Goal: Information Seeking & Learning: Learn about a topic

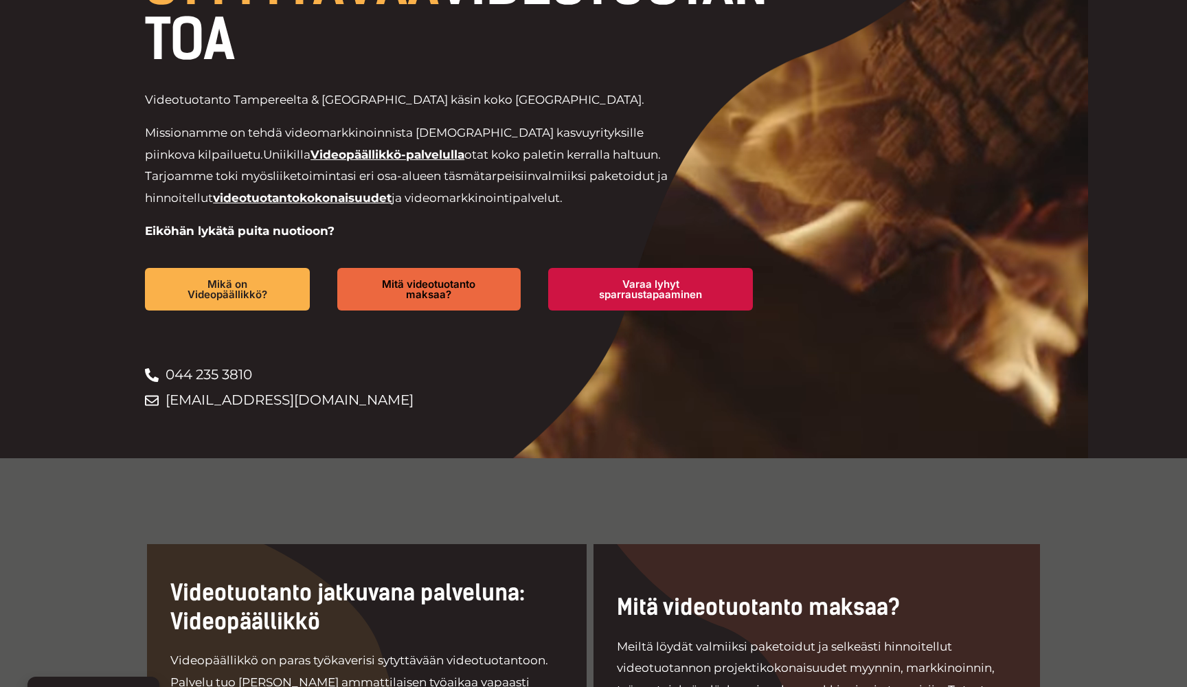
scroll to position [204, 0]
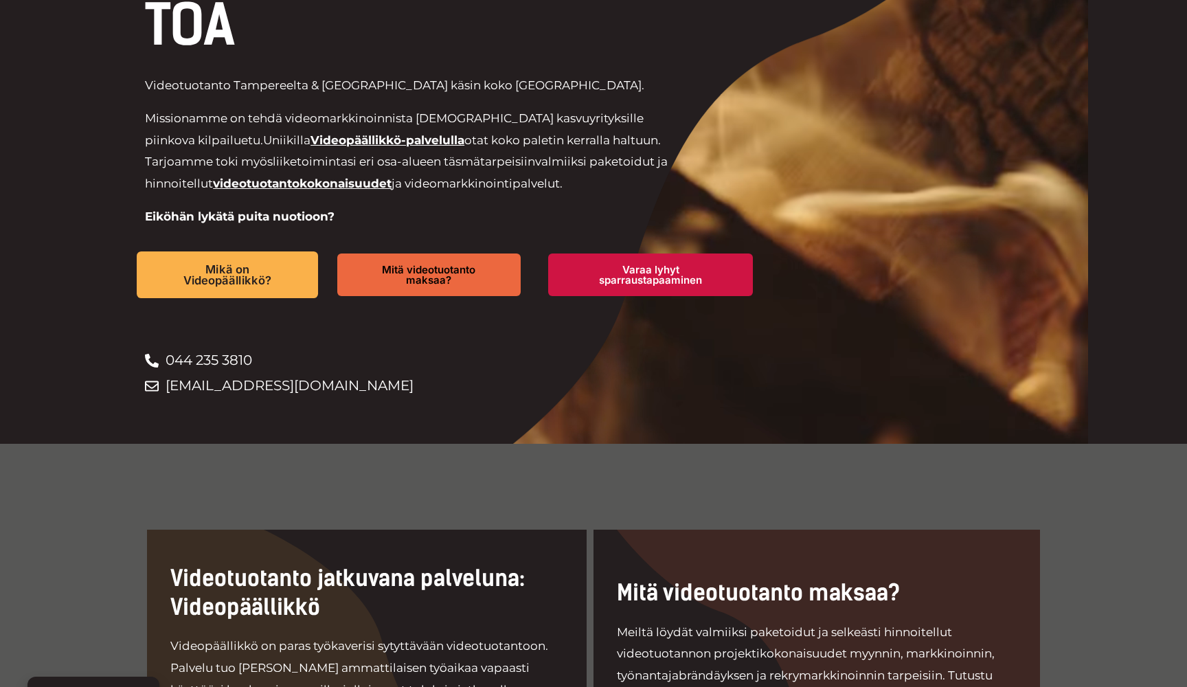
click at [203, 267] on span "Mikä on Videopäällikkö?" at bounding box center [227, 274] width 133 height 23
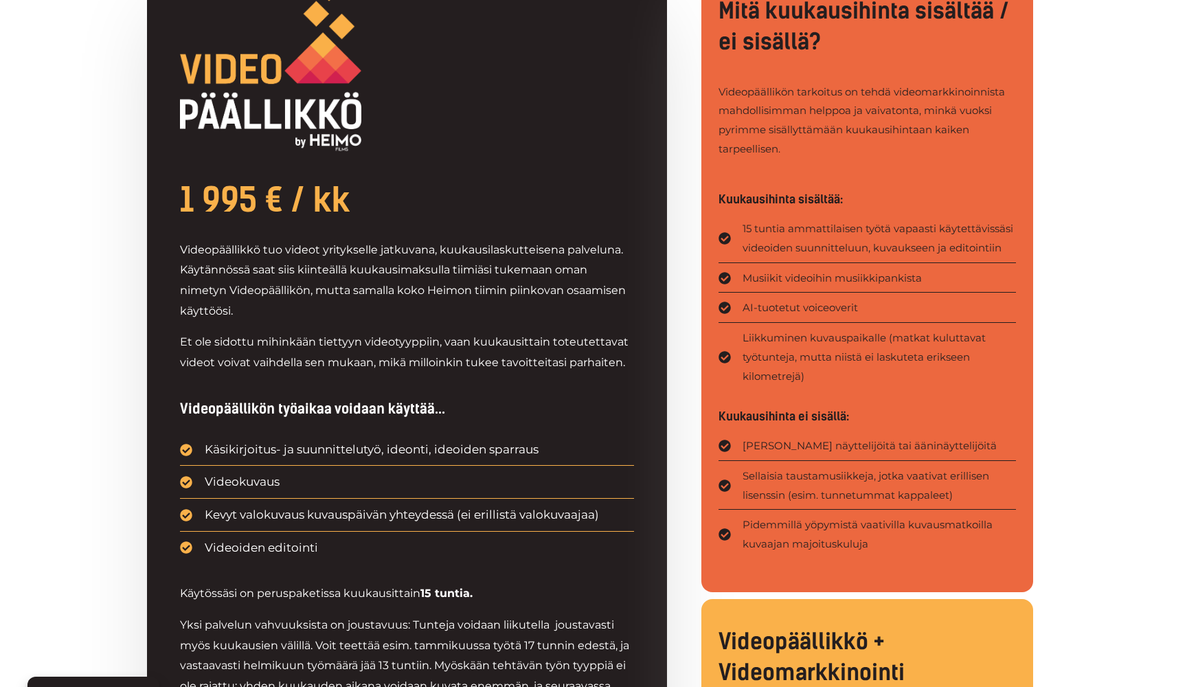
scroll to position [728, 0]
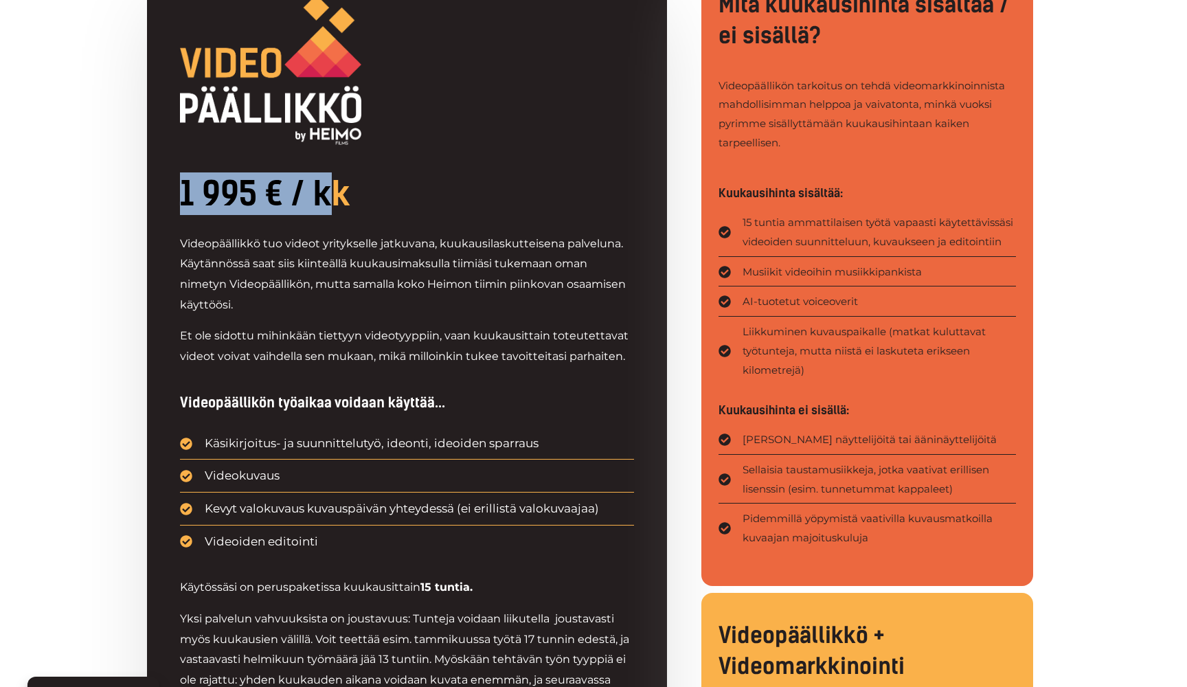
drag, startPoint x: 186, startPoint y: 188, endPoint x: 334, endPoint y: 201, distance: 148.9
click at [333, 201] on h2 "1 995 € / kk" at bounding box center [407, 193] width 454 height 43
click at [352, 197] on h2 "1 995 € / kk" at bounding box center [407, 193] width 454 height 43
drag, startPoint x: 172, startPoint y: 189, endPoint x: 255, endPoint y: 186, distance: 82.5
click at [255, 186] on div "1 995 € / kk Videopäällikkö tuo videot yritykselle jatkuvana, kuukausilaskuttei…" at bounding box center [407, 448] width 520 height 987
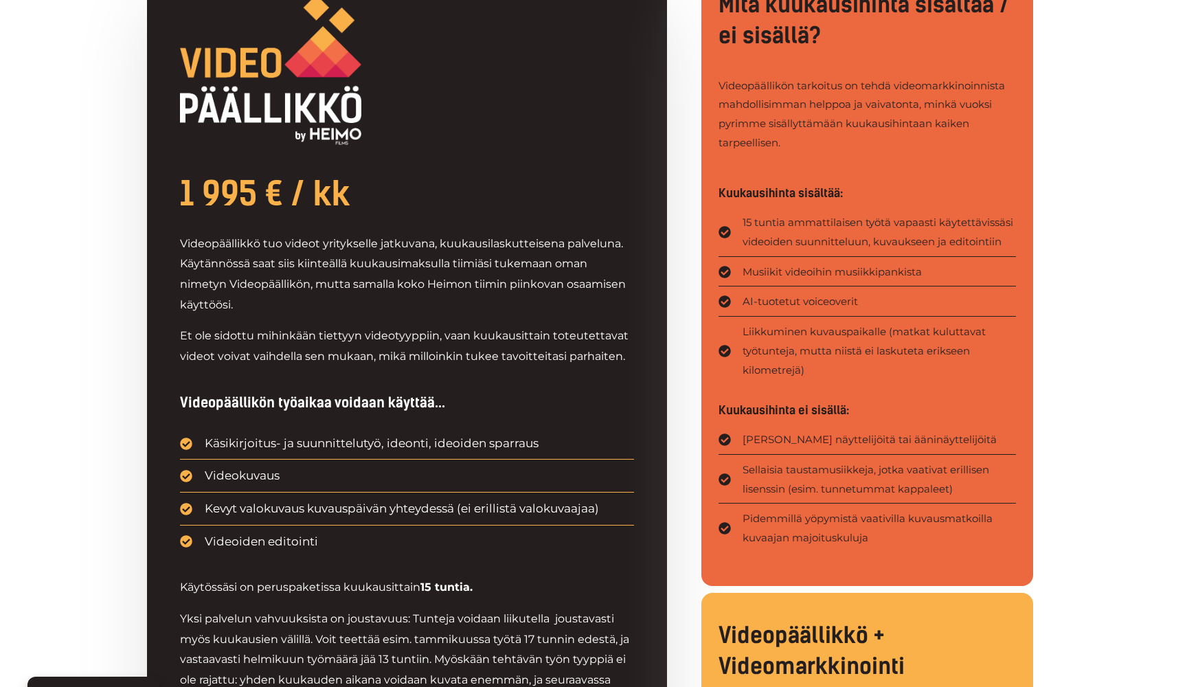
click at [420, 174] on h2 "1 995 € / kk" at bounding box center [407, 193] width 454 height 43
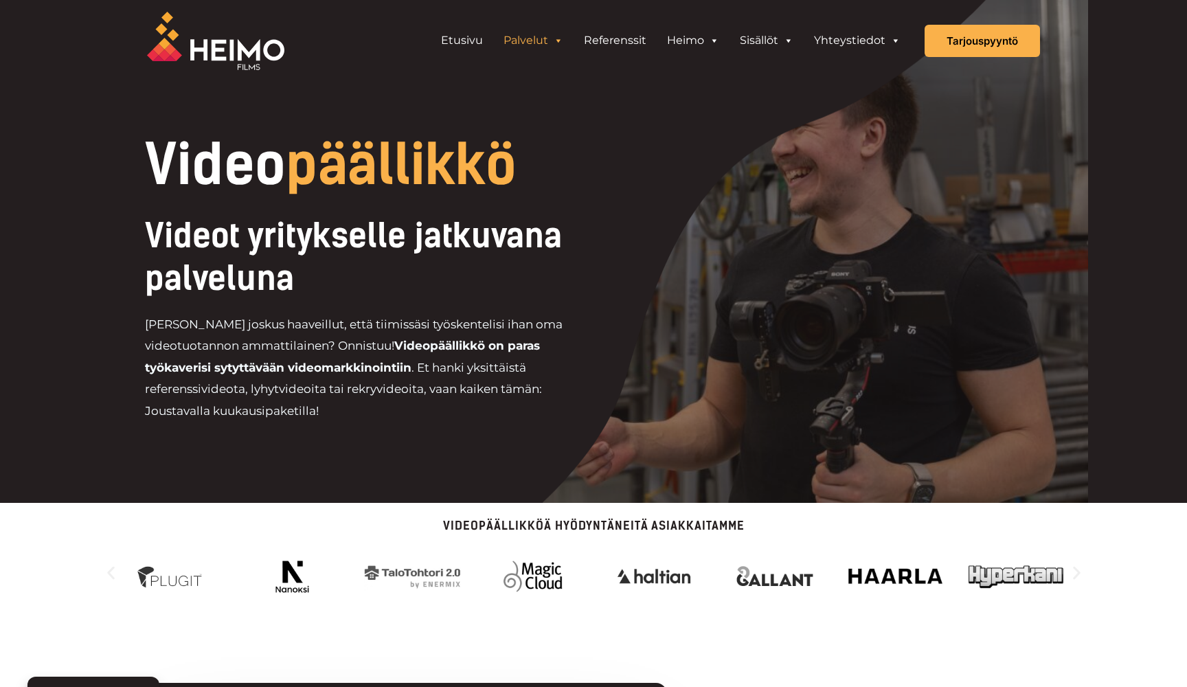
scroll to position [0, 0]
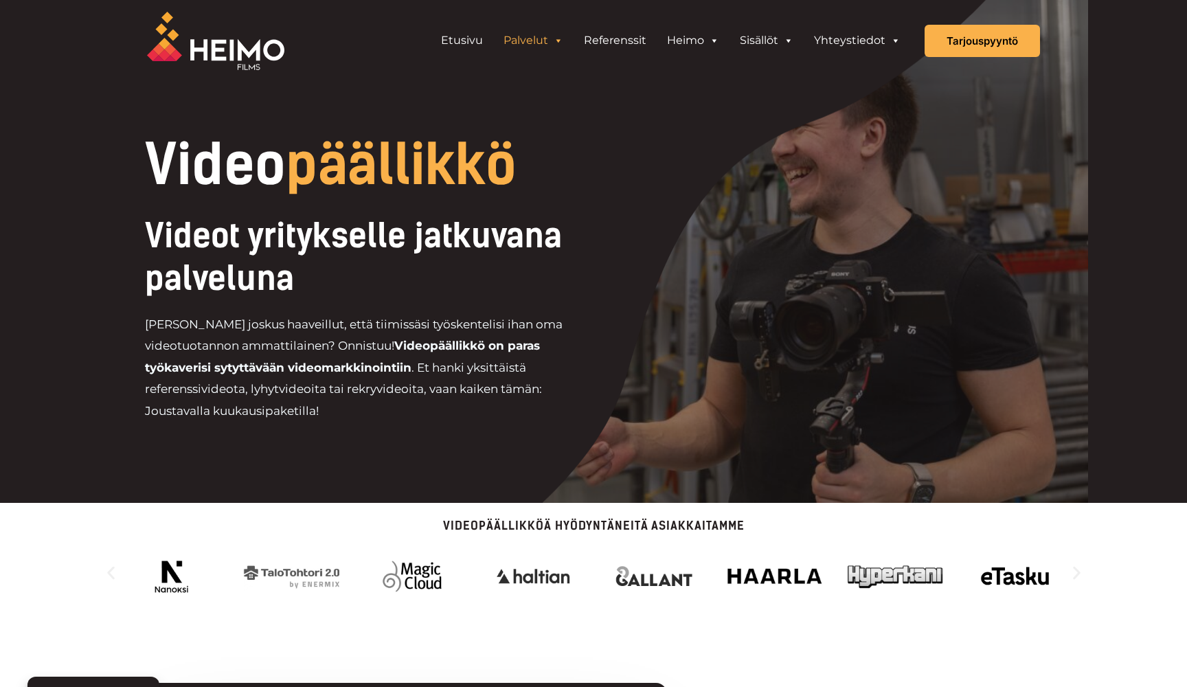
click at [436, 394] on p "[PERSON_NAME] joskus haaveillut, että tiimissäsi työskentelisi ihan oma videotu…" at bounding box center [369, 368] width 449 height 109
click at [464, 34] on link "Etusivu" at bounding box center [462, 40] width 63 height 27
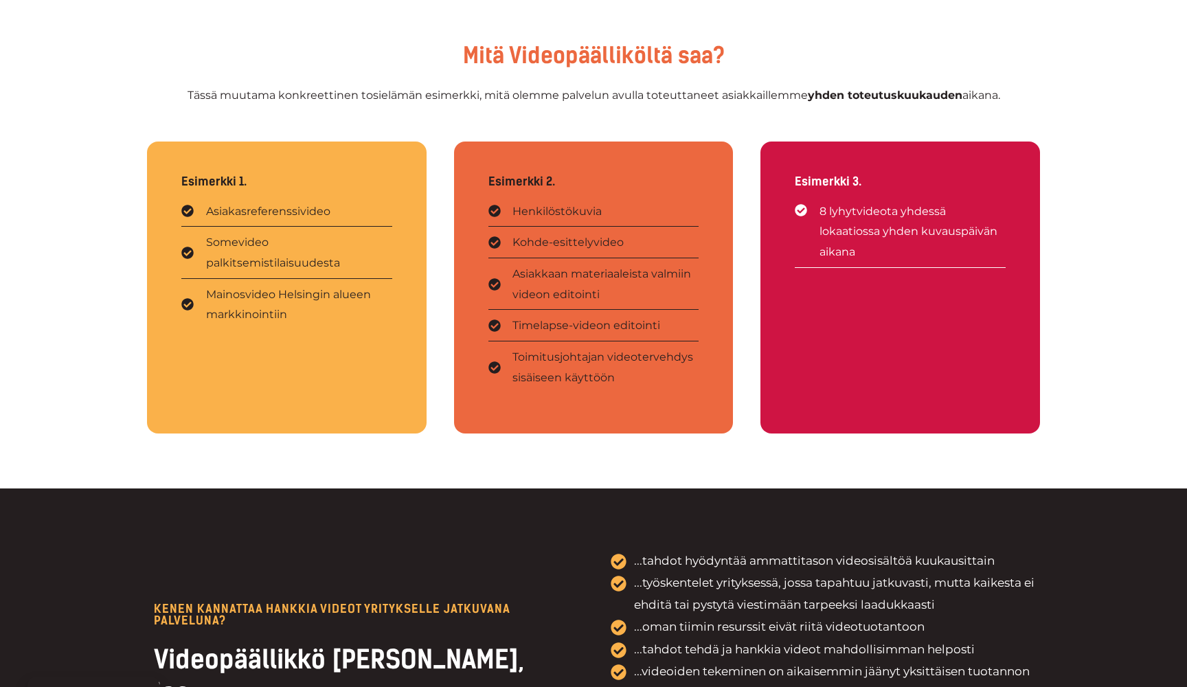
scroll to position [2628, 0]
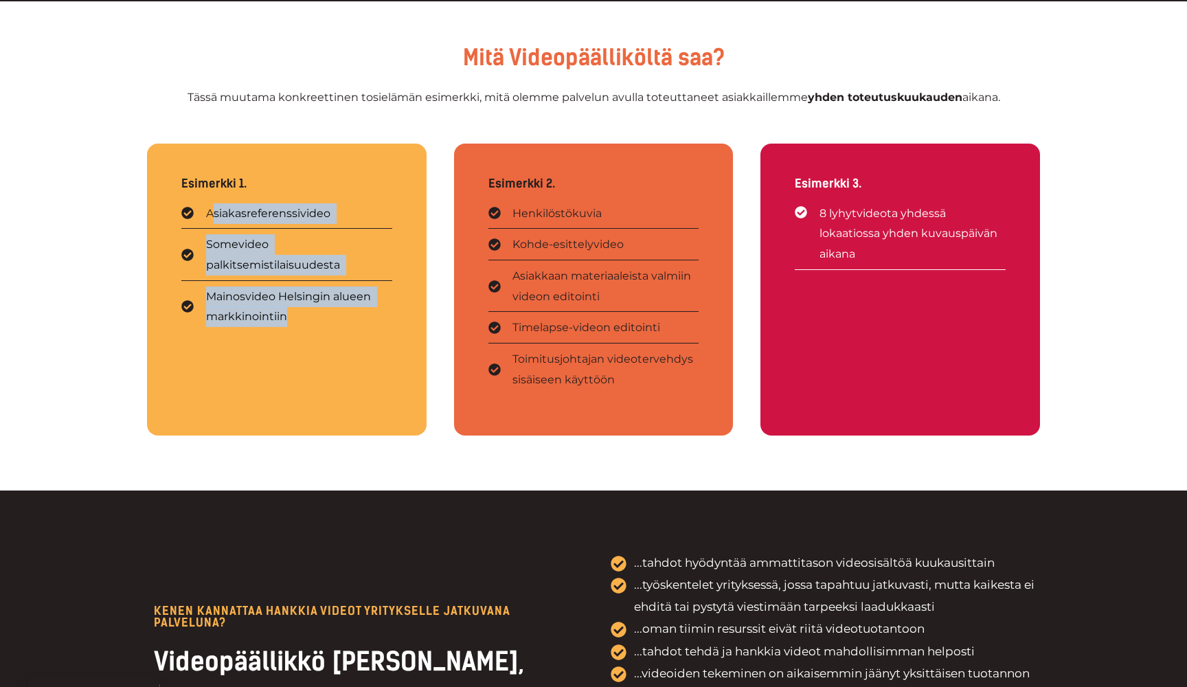
drag, startPoint x: 211, startPoint y: 177, endPoint x: 320, endPoint y: 295, distance: 161.4
drag, startPoint x: 345, startPoint y: 331, endPoint x: 180, endPoint y: 167, distance: 232.7
click at [179, 167] on div "Esimerkki 1. Asiakasreferenssivideo Somevideo palkitsemistilaisuudesta Mainosvi…" at bounding box center [287, 290] width 280 height 292
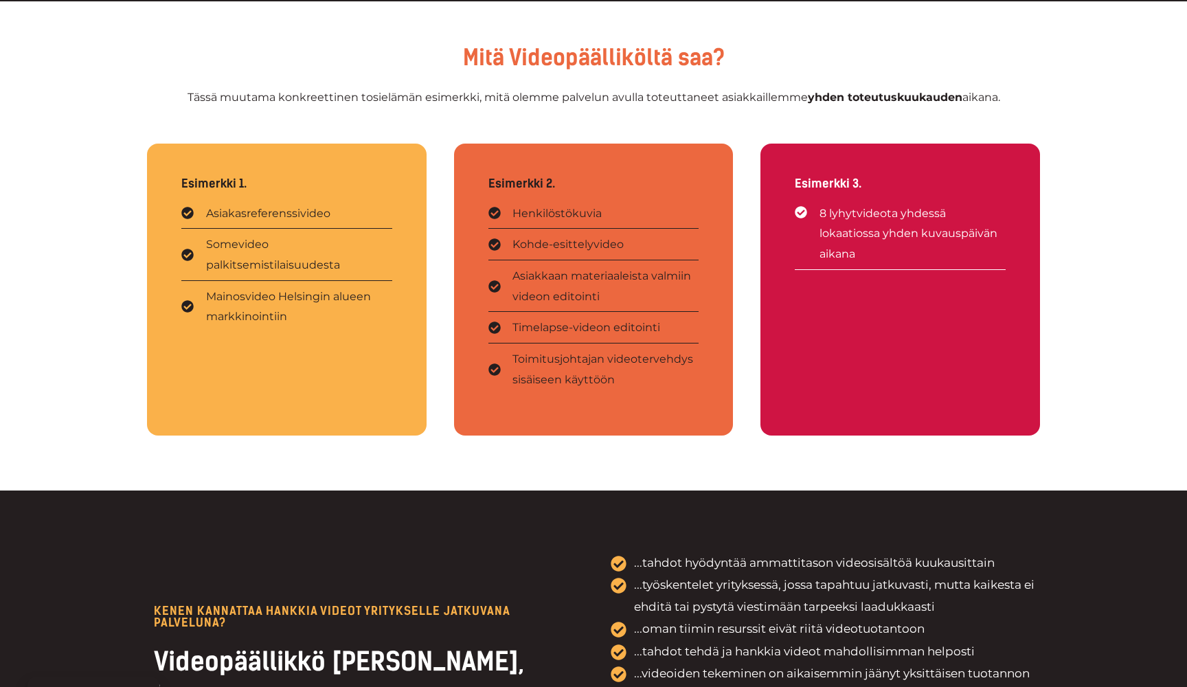
click at [224, 203] on span "Asiakasreferenssivideo" at bounding box center [267, 213] width 128 height 21
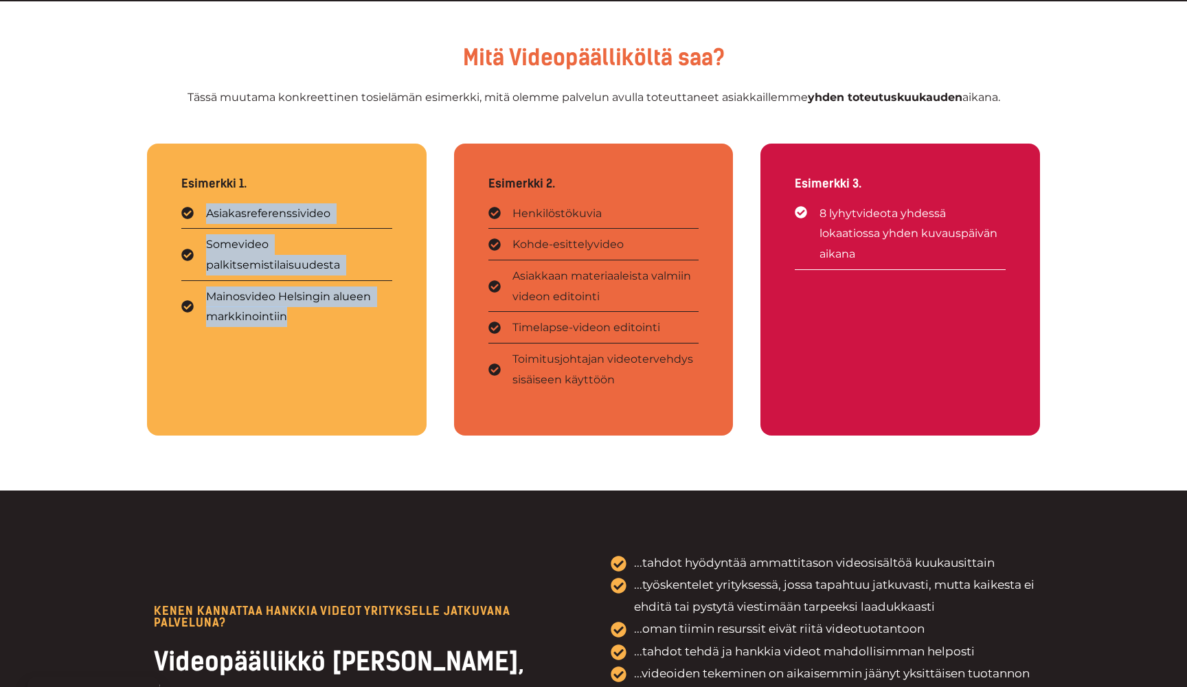
drag, startPoint x: 201, startPoint y: 179, endPoint x: 337, endPoint y: 286, distance: 172.8
click at [337, 286] on ul "Asiakasreferenssivideo Somevideo palkitsemistilaisuudesta Mainosvideo Helsingin…" at bounding box center [286, 265] width 211 height 124
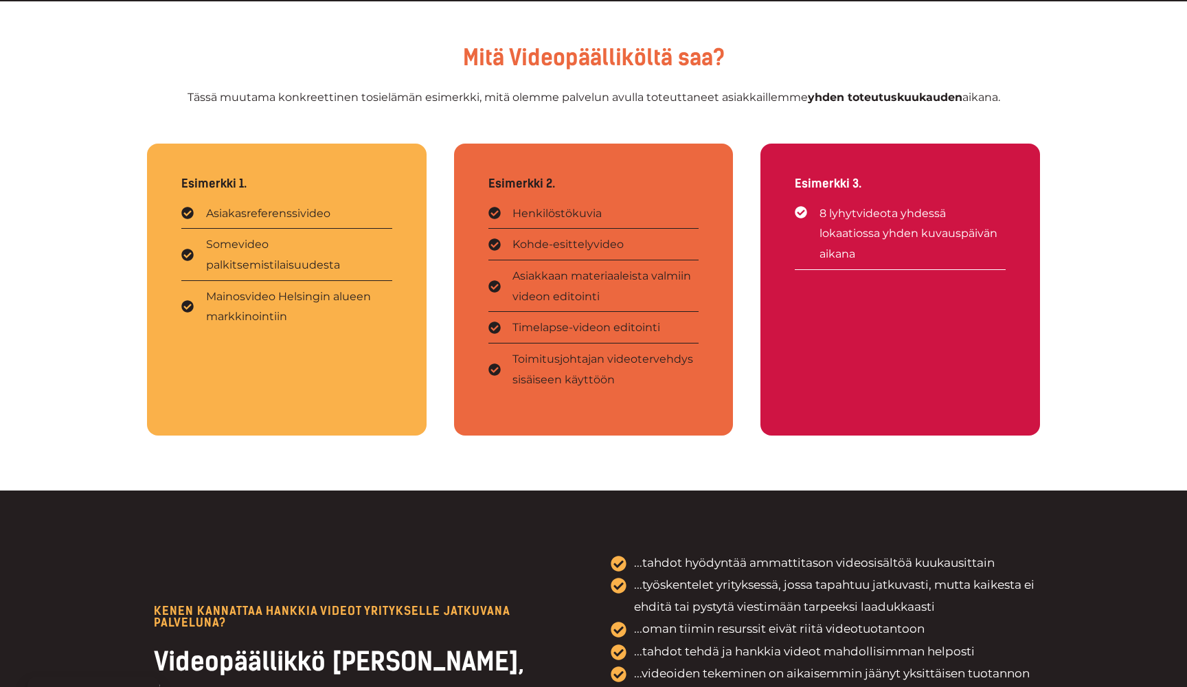
click at [337, 304] on div "Asiakasreferenssivideo Somevideo palkitsemistilaisuudesta Mainosvideo Helsingin…" at bounding box center [286, 274] width 211 height 143
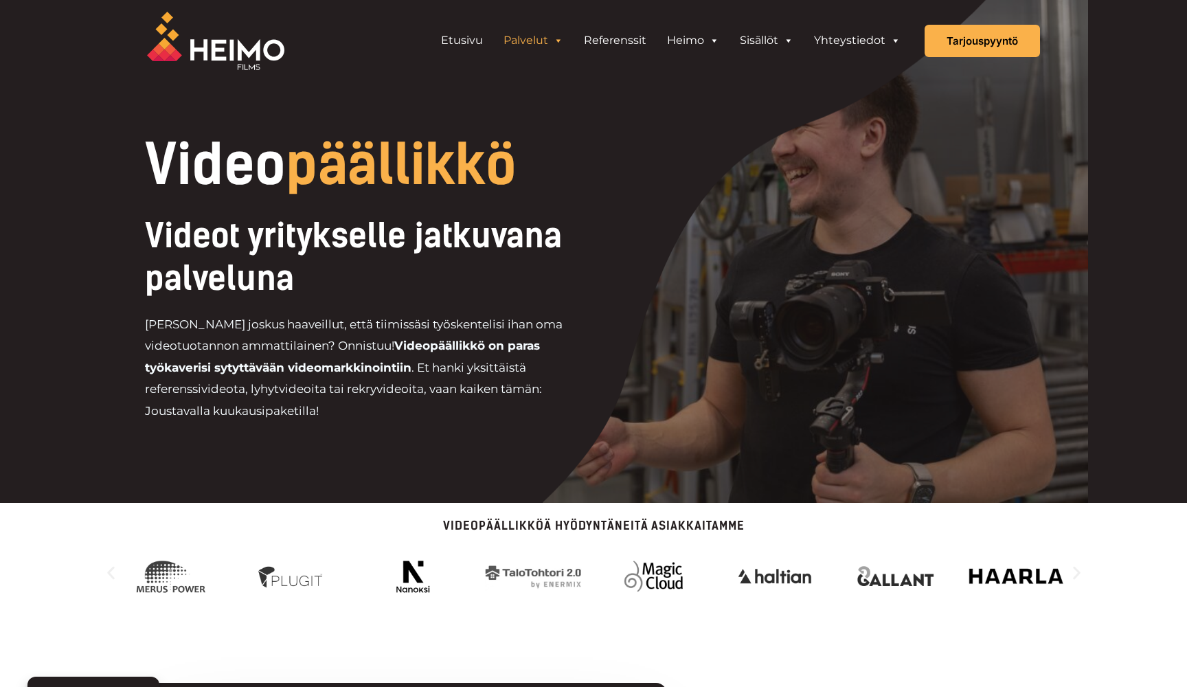
scroll to position [0, 0]
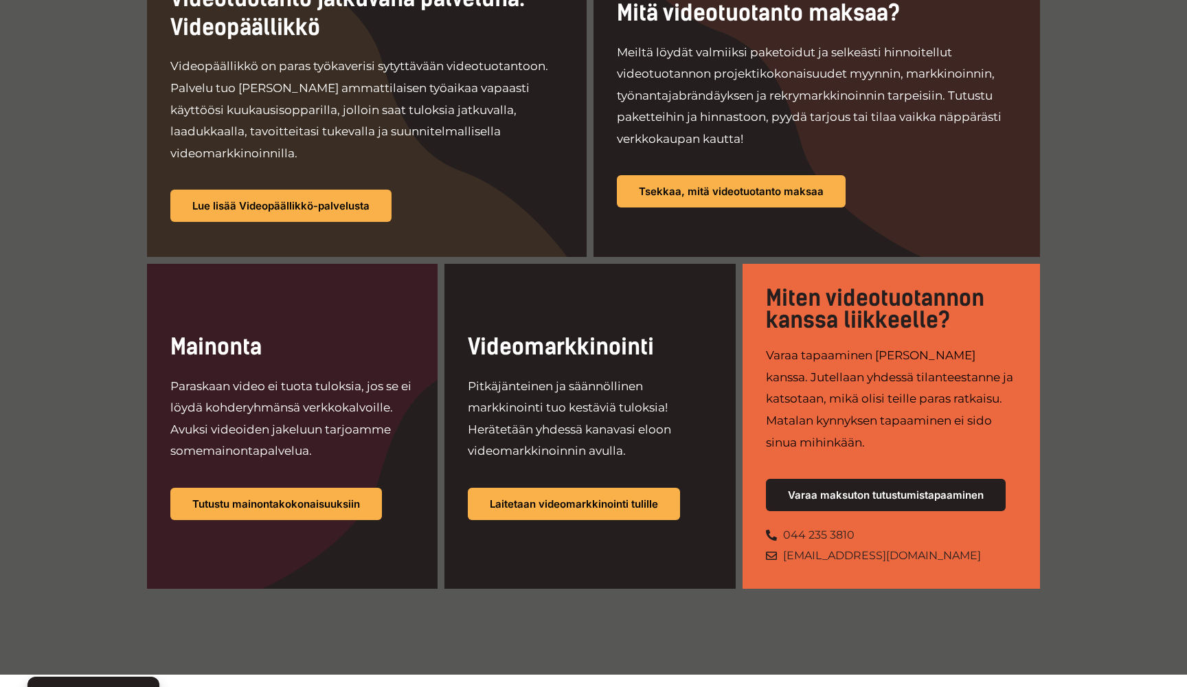
scroll to position [798, 0]
